Goal: Information Seeking & Learning: Find specific fact

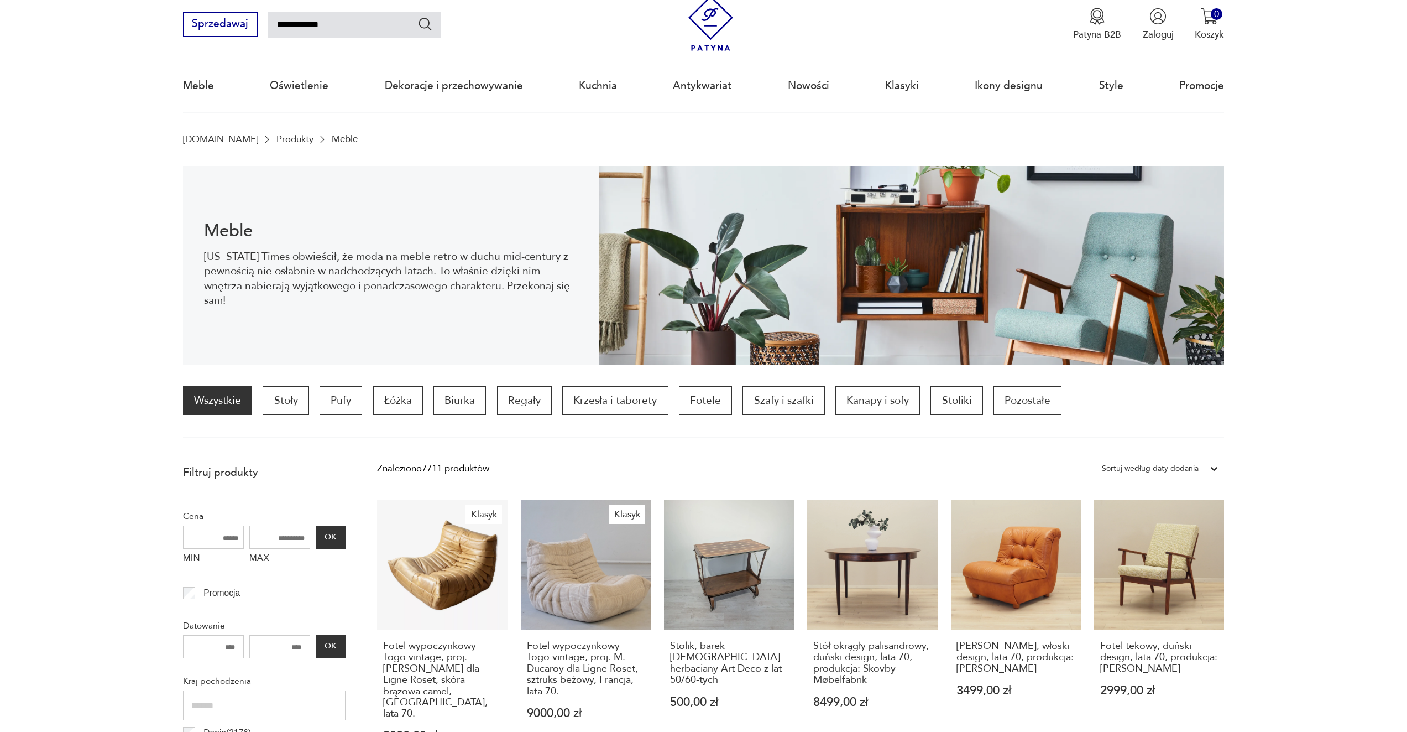
type input "**********"
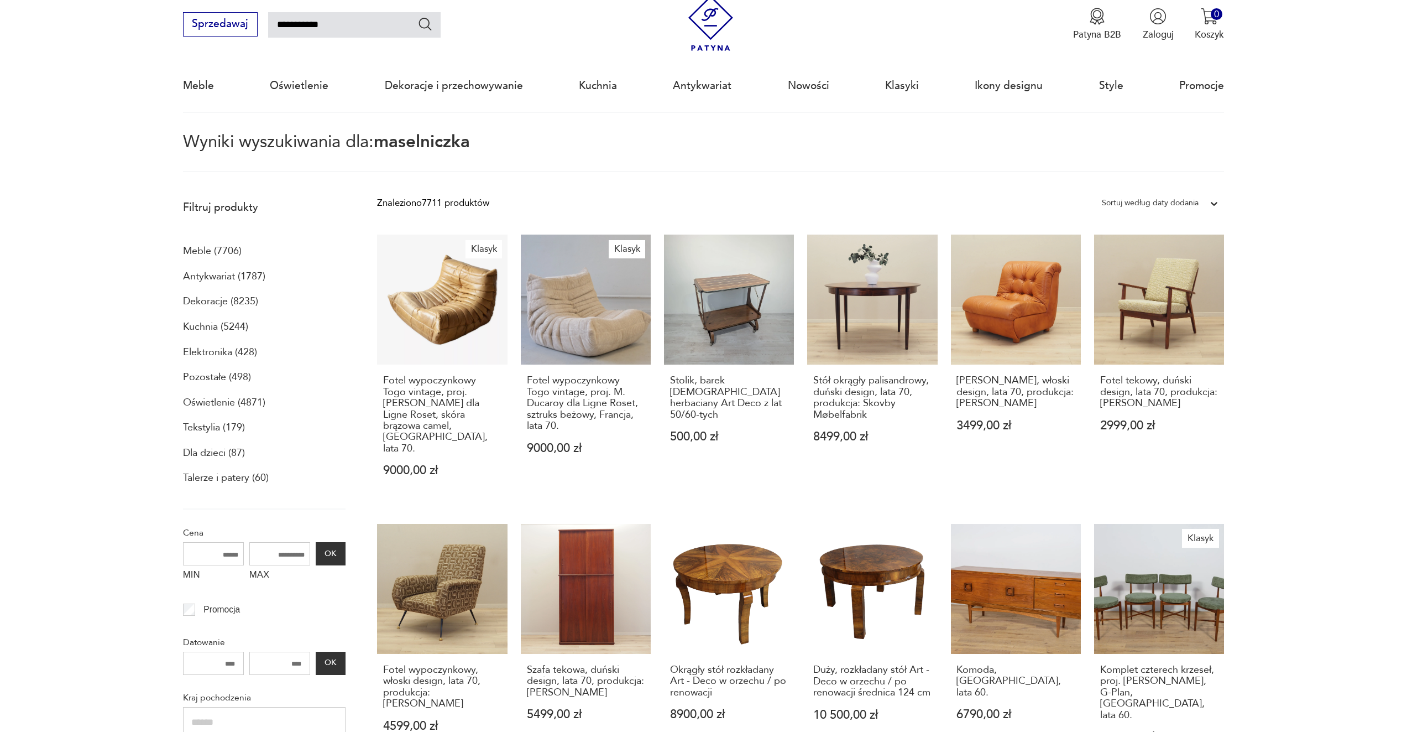
type input "**********"
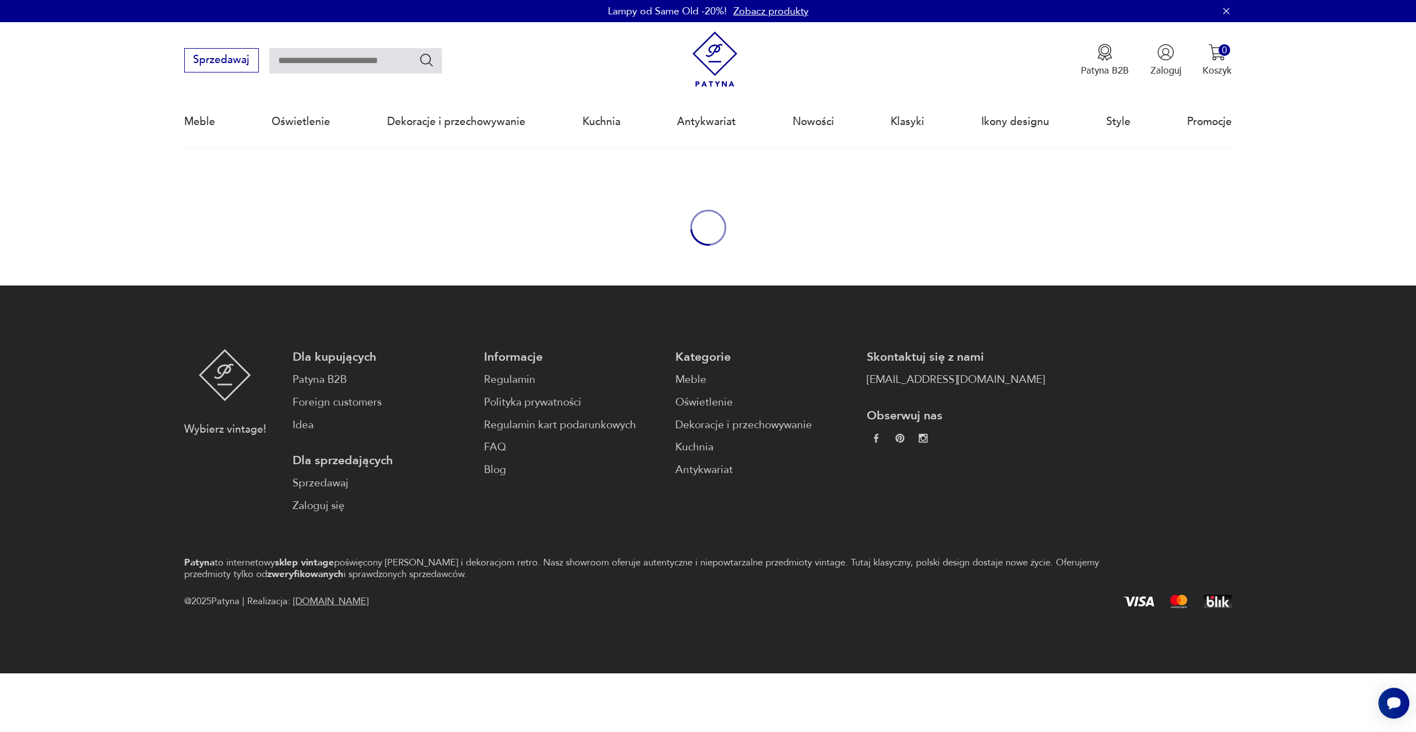
type input "**********"
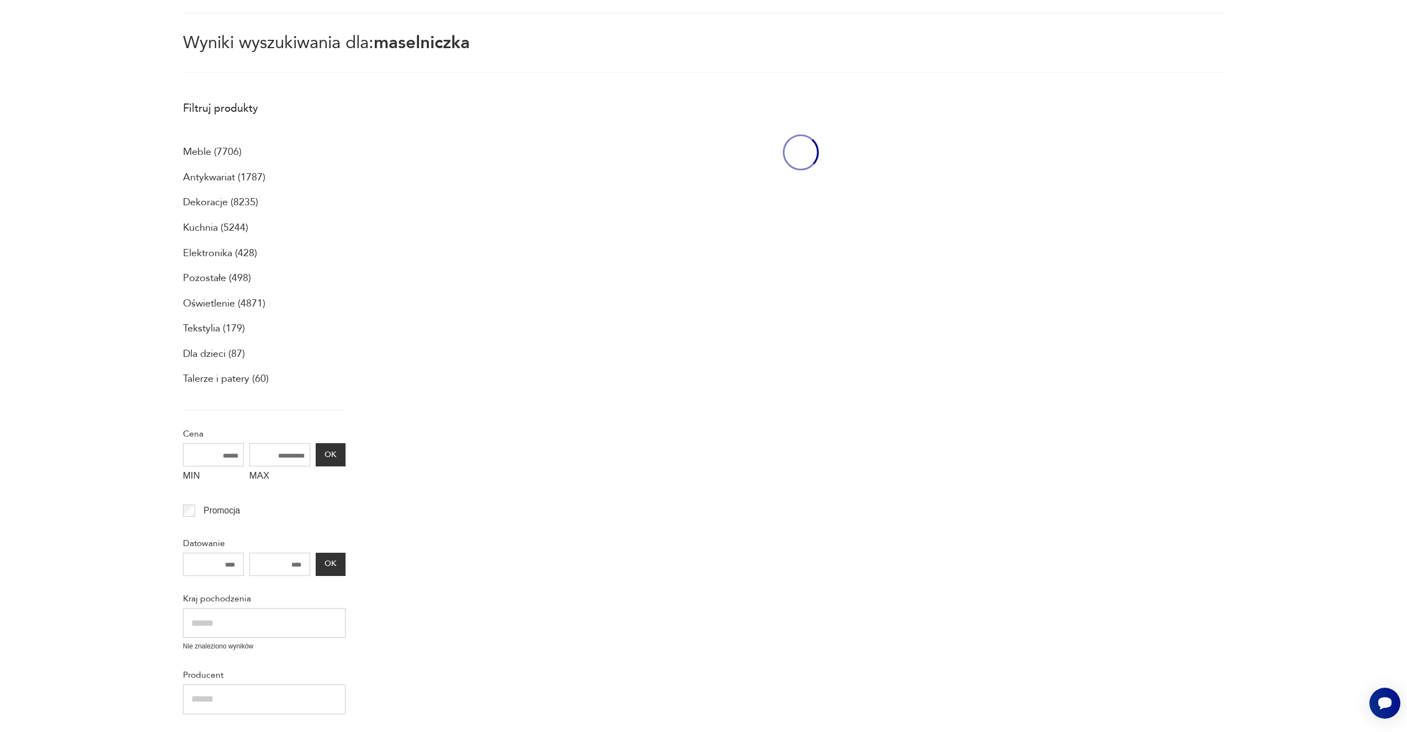
scroll to position [148, 0]
